Goal: Navigation & Orientation: Find specific page/section

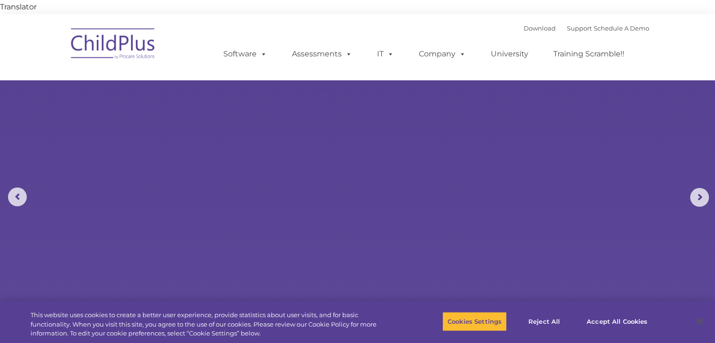
drag, startPoint x: 0, startPoint y: 0, endPoint x: 700, endPoint y: 34, distance: 701.1
click at [700, 34] on nav "Download Support | Schedule A Demo  MENU MENU Software ChildPlus: The original…" at bounding box center [357, 47] width 715 height 66
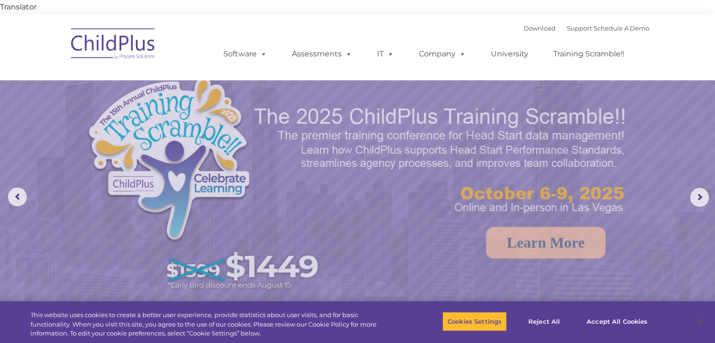
select select "MEDIUM"
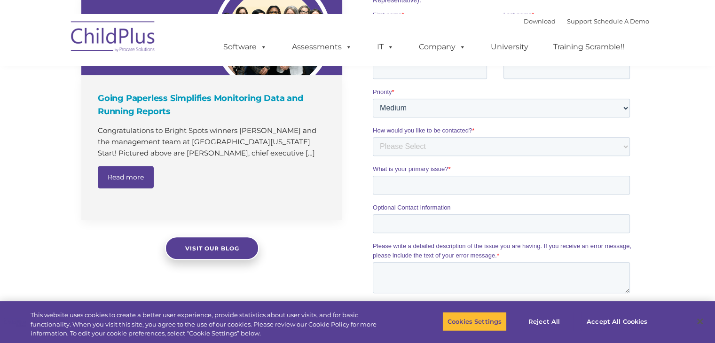
scroll to position [709, 0]
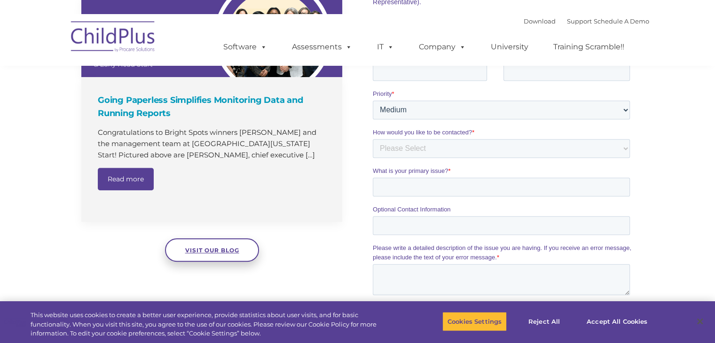
click at [229, 247] on span "Visit our blog" at bounding box center [212, 250] width 54 height 7
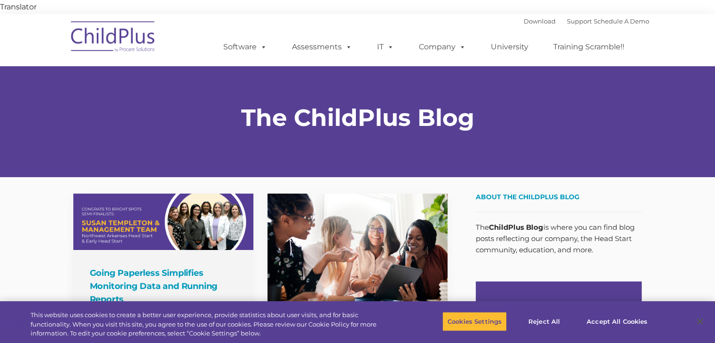
click at [123, 23] on img at bounding box center [113, 38] width 94 height 47
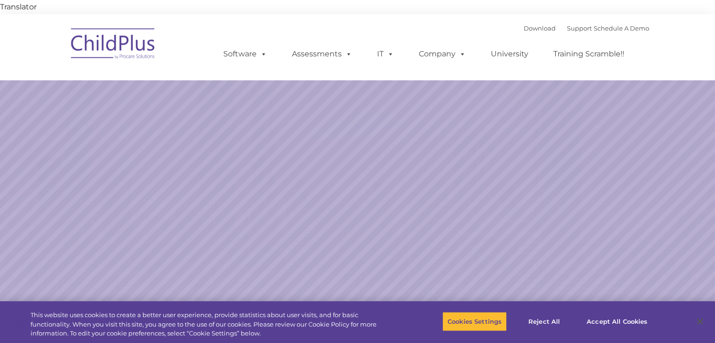
select select "MEDIUM"
